Goal: Submit feedback/report problem: Submit feedback/report problem

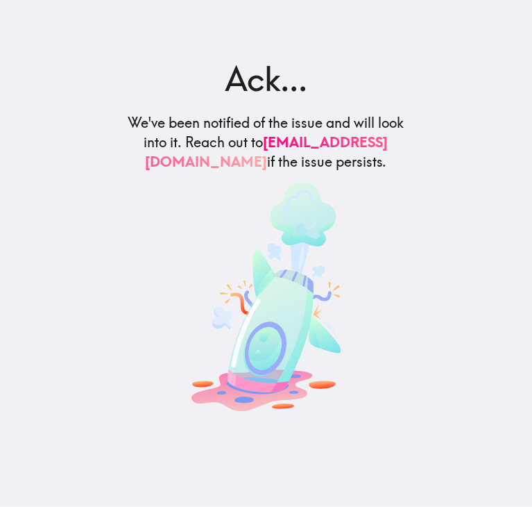
drag, startPoint x: 293, startPoint y: 187, endPoint x: 200, endPoint y: 62, distance: 155.7
click at [200, 62] on div "Ack... We've been notified of the issue and will look into it. Reach out to [EM…" at bounding box center [266, 236] width 312 height 361
copy div "Ack... We've been notified of the issue and will look into it. Reach out to [EM…"
drag, startPoint x: 300, startPoint y: 190, endPoint x: 114, endPoint y: 107, distance: 203.8
click at [114, 107] on div "Ack... We've been notified of the issue and will look into it. Reach out to [EM…" at bounding box center [266, 236] width 312 height 361
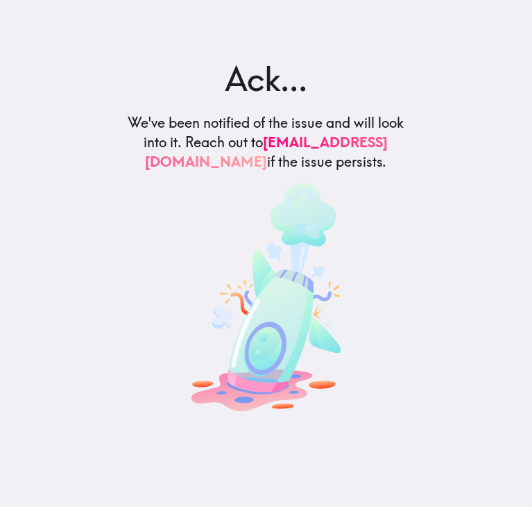
copy h5 "We've been notified of the issue and will look into it. Reach out to support@in…"
click at [51, 35] on main "Ack... We've been notified of the issue and will look into it. Reach out to [EM…" at bounding box center [266, 253] width 532 height 507
